Goal: Entertainment & Leisure: Browse casually

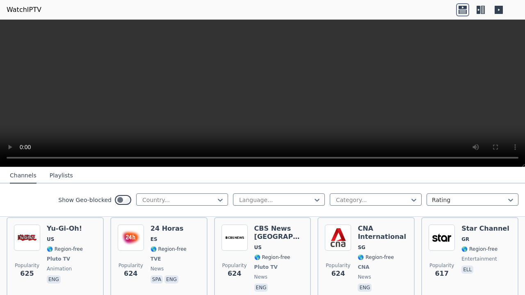
scroll to position [2559, 0]
click at [68, 170] on button "Playlists" at bounding box center [61, 176] width 23 height 16
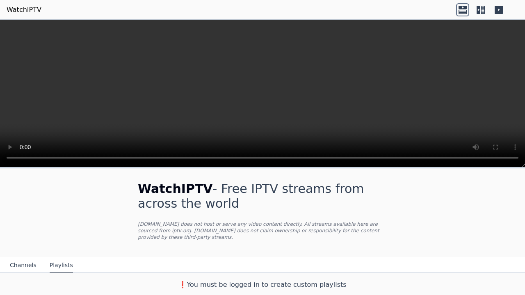
scroll to position [0, 0]
click at [34, 262] on button "Channels" at bounding box center [23, 266] width 27 height 16
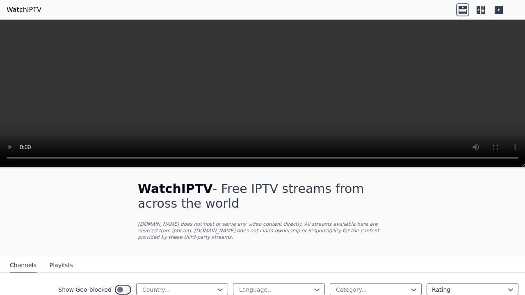
click at [30, 262] on button "Channels" at bounding box center [23, 266] width 27 height 16
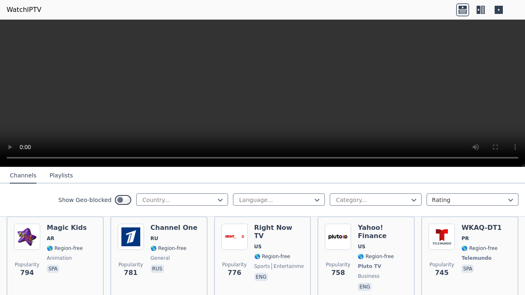
scroll to position [1969, 0]
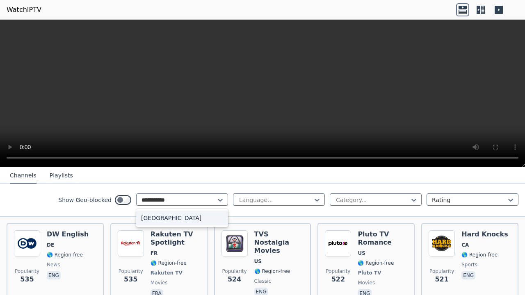
scroll to position [0, 0]
type input "**********"
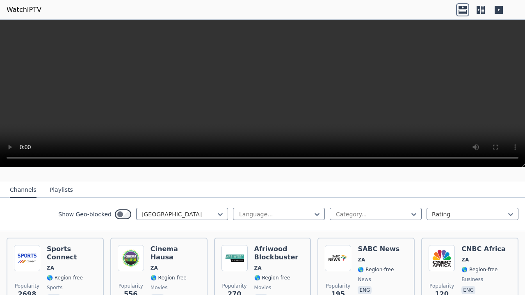
scroll to position [26, 0]
